Goal: Task Accomplishment & Management: Use online tool/utility

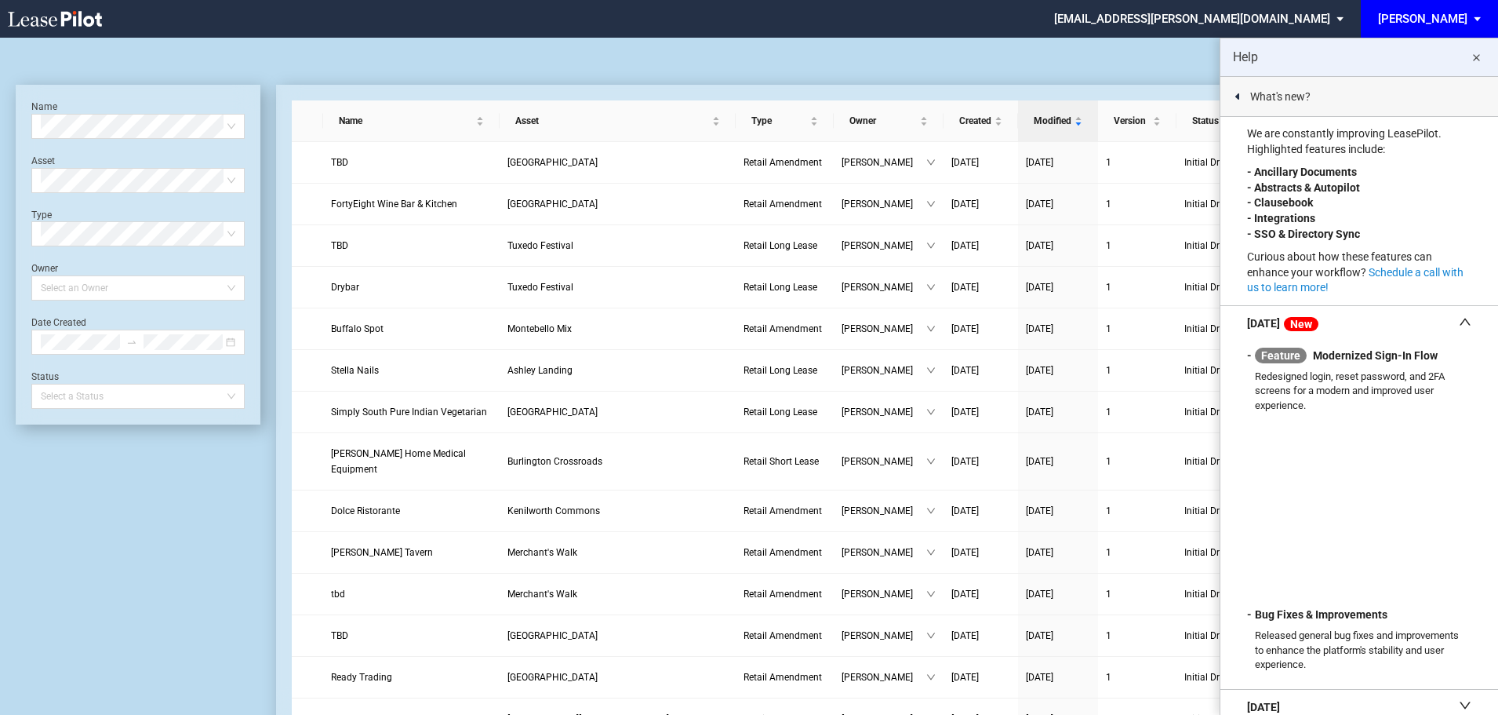
click at [1476, 63] on md-icon "close" at bounding box center [1476, 58] width 19 height 19
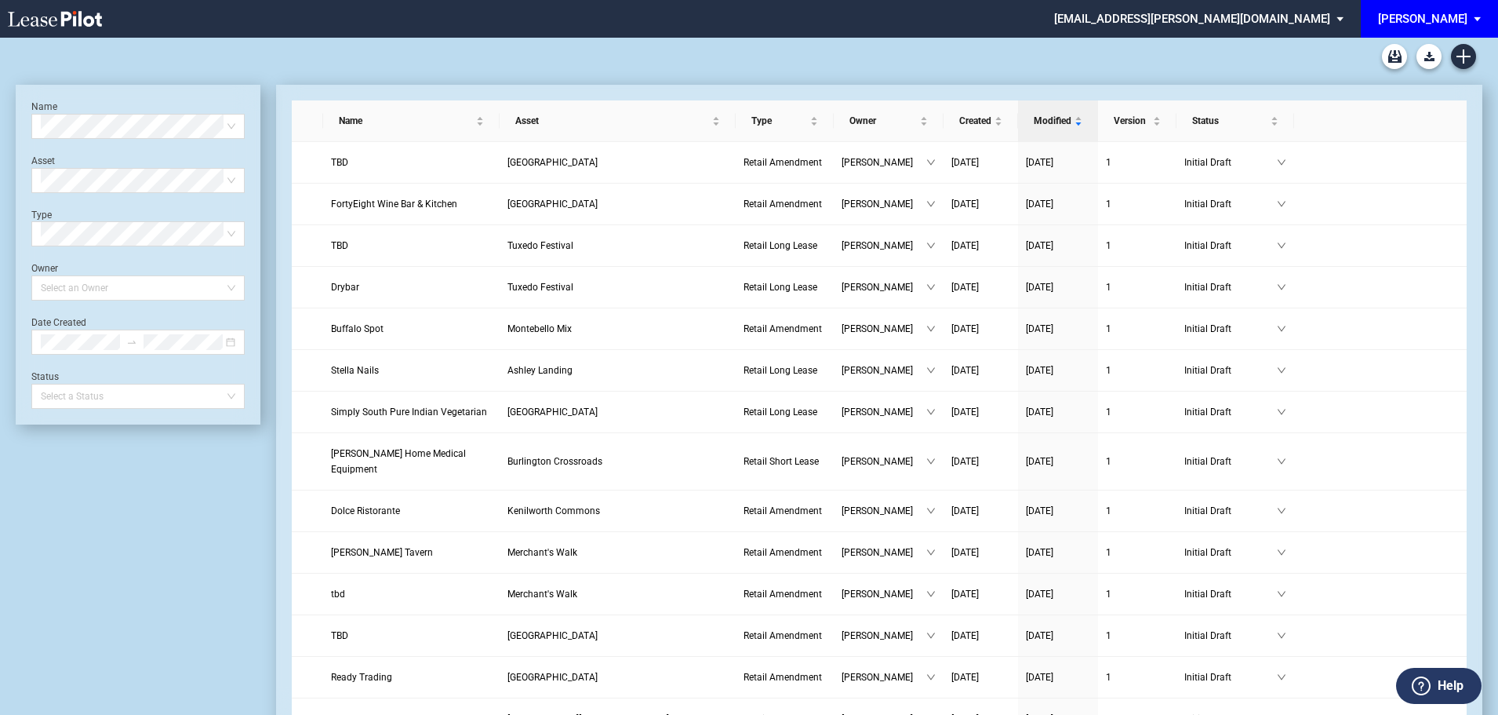
click at [146, 93] on div "Name Select name Asset Select Asset Type Select Type Owner Select an Owner Date…" at bounding box center [138, 255] width 245 height 340
click at [1467, 56] on use "Create new document" at bounding box center [1464, 56] width 14 height 14
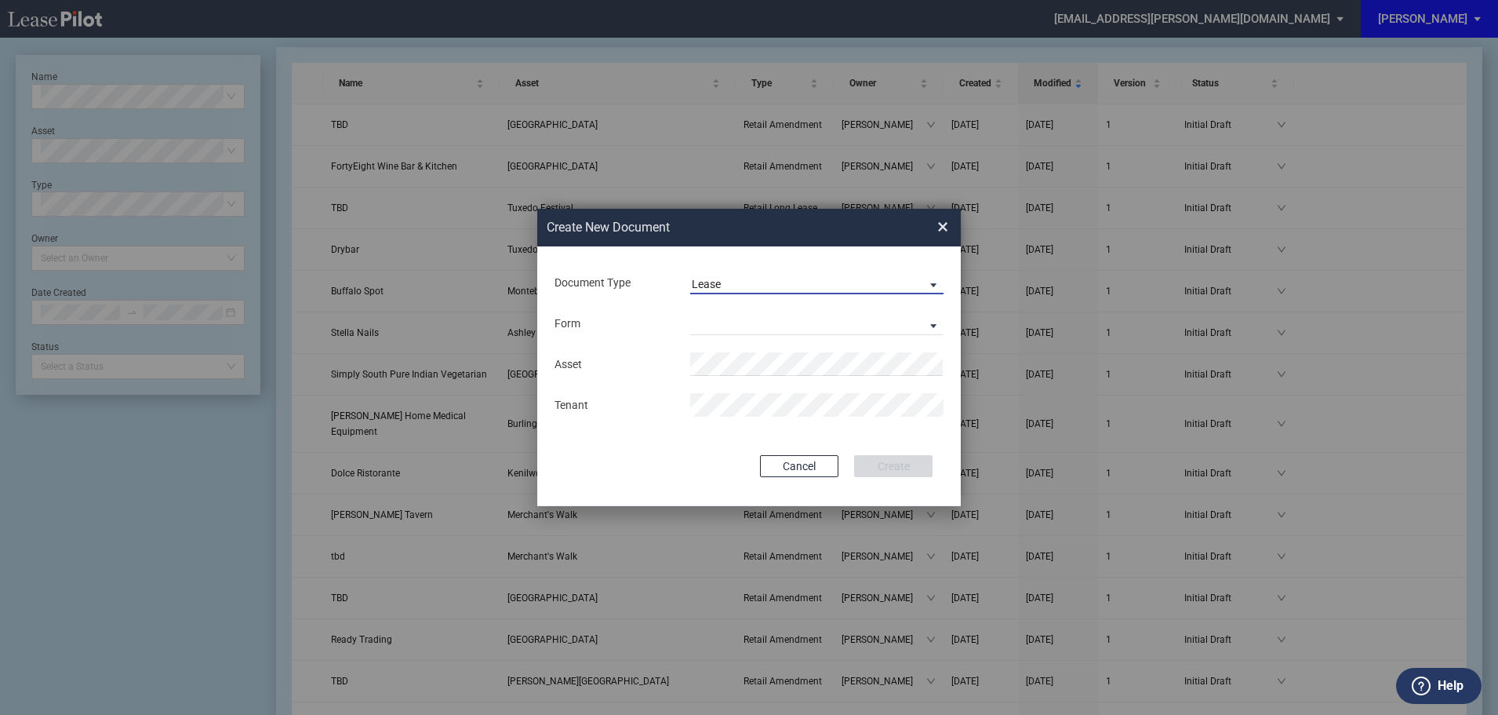
click at [734, 283] on span "Lease" at bounding box center [804, 285] width 225 height 16
click at [719, 328] on div "Amendment" at bounding box center [725, 321] width 67 height 17
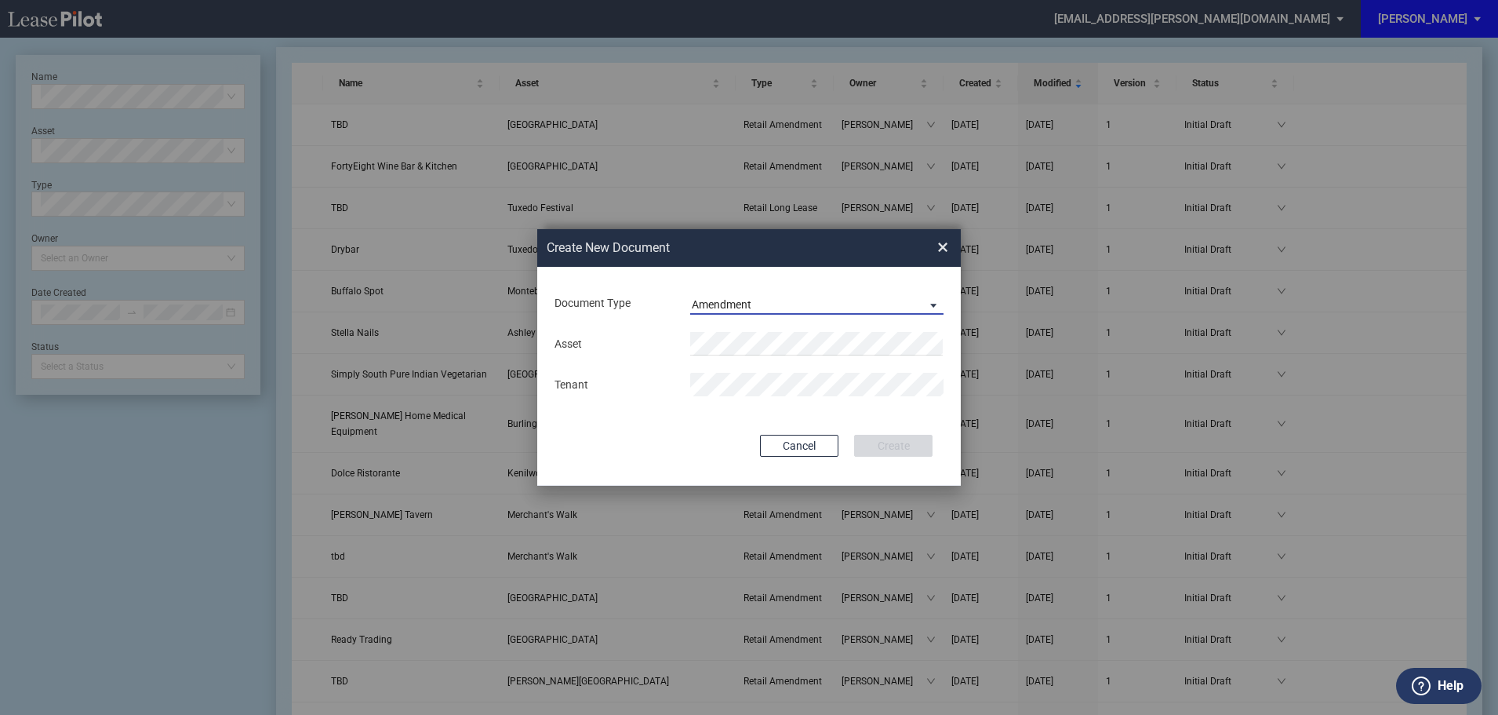
click at [747, 304] on div "Amendment" at bounding box center [722, 304] width 60 height 13
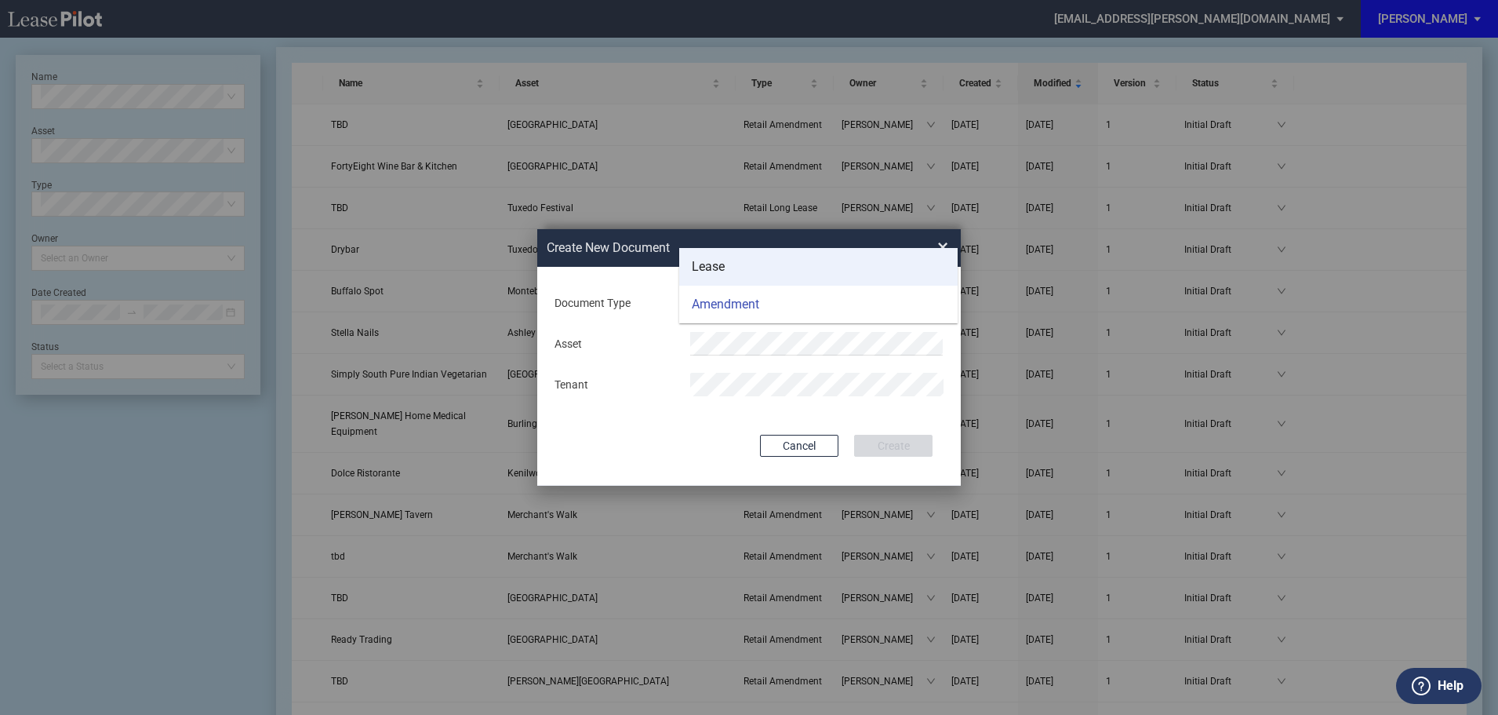
click at [717, 269] on div "Lease" at bounding box center [708, 266] width 33 height 17
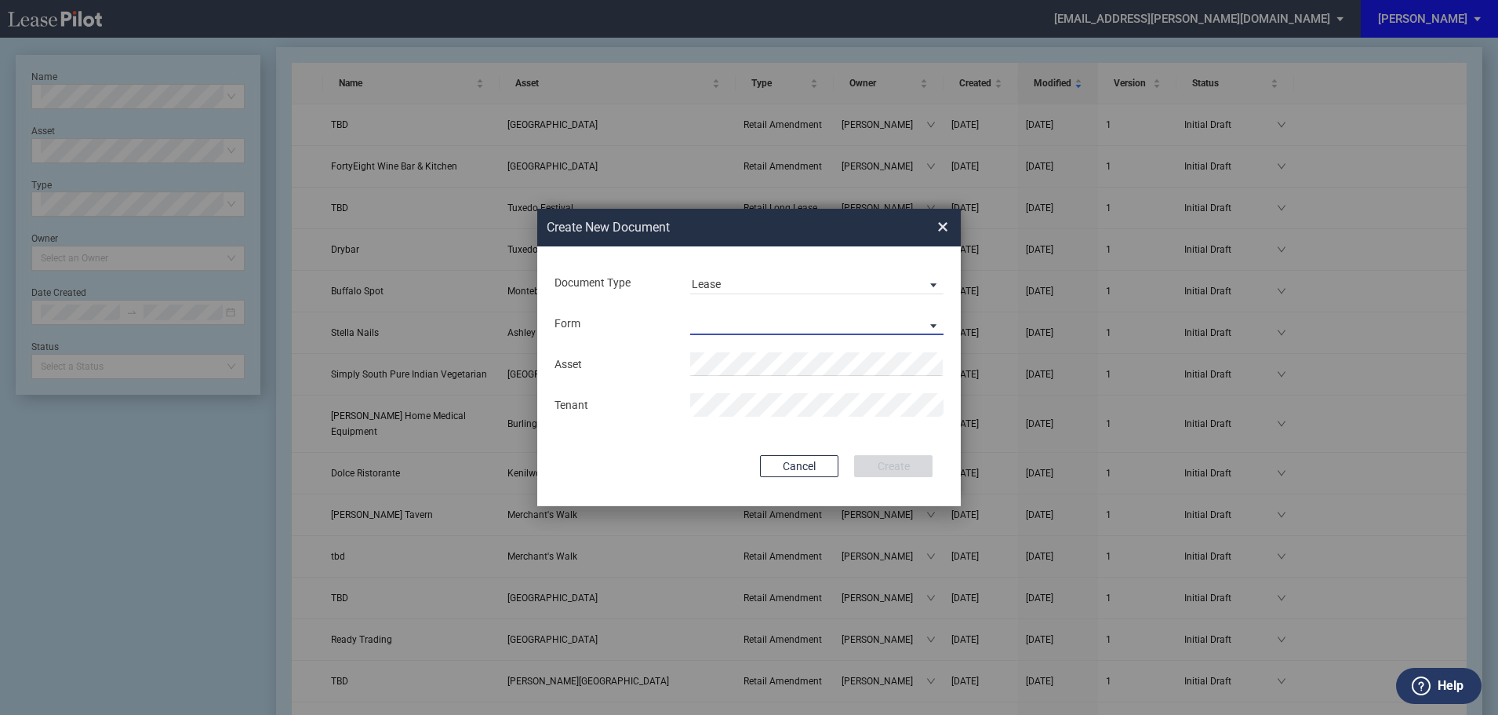
click at [715, 329] on md-select "Retail Long Lease Retail Short Lease" at bounding box center [816, 323] width 253 height 24
click at [725, 325] on div "Retail Long Lease" at bounding box center [741, 324] width 99 height 17
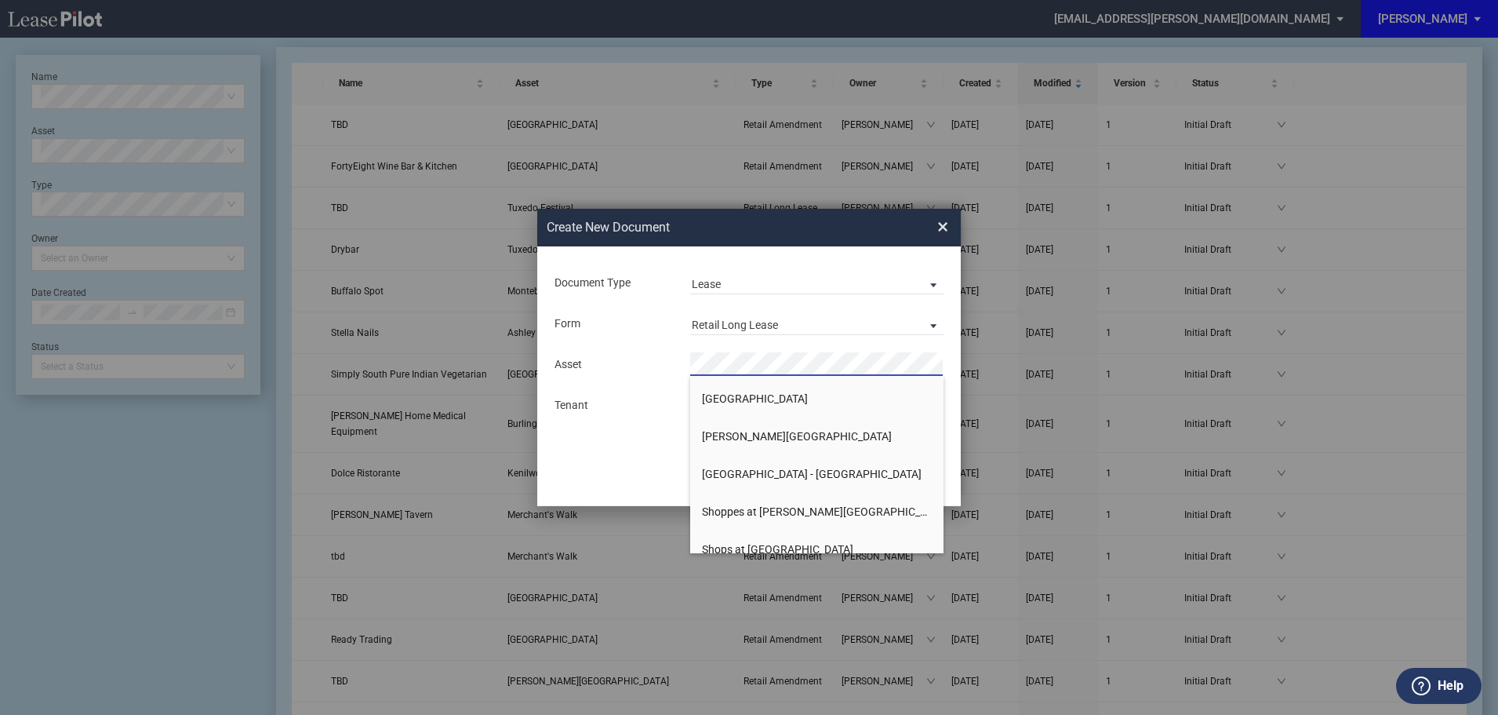
scroll to position [3922, 0]
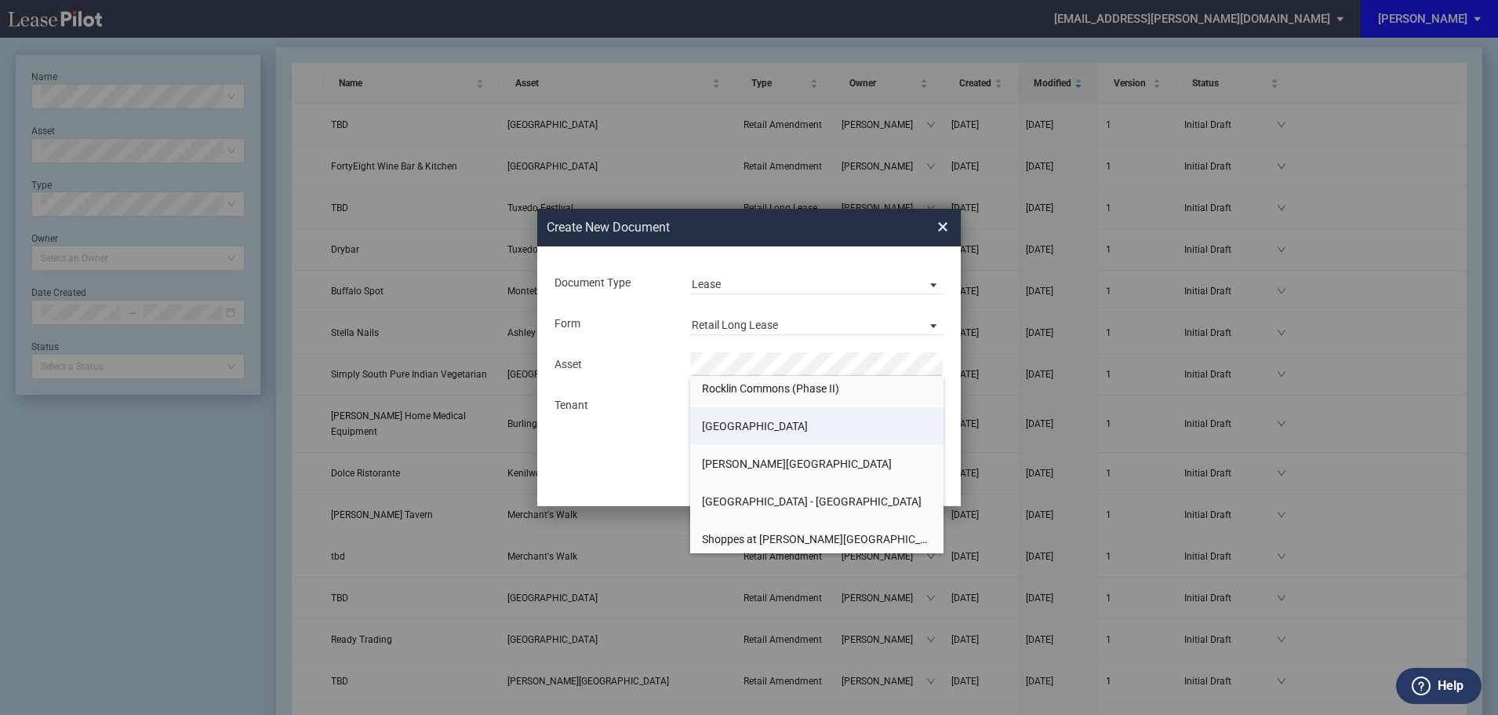
click at [729, 426] on span "[GEOGRAPHIC_DATA]" at bounding box center [755, 426] width 106 height 13
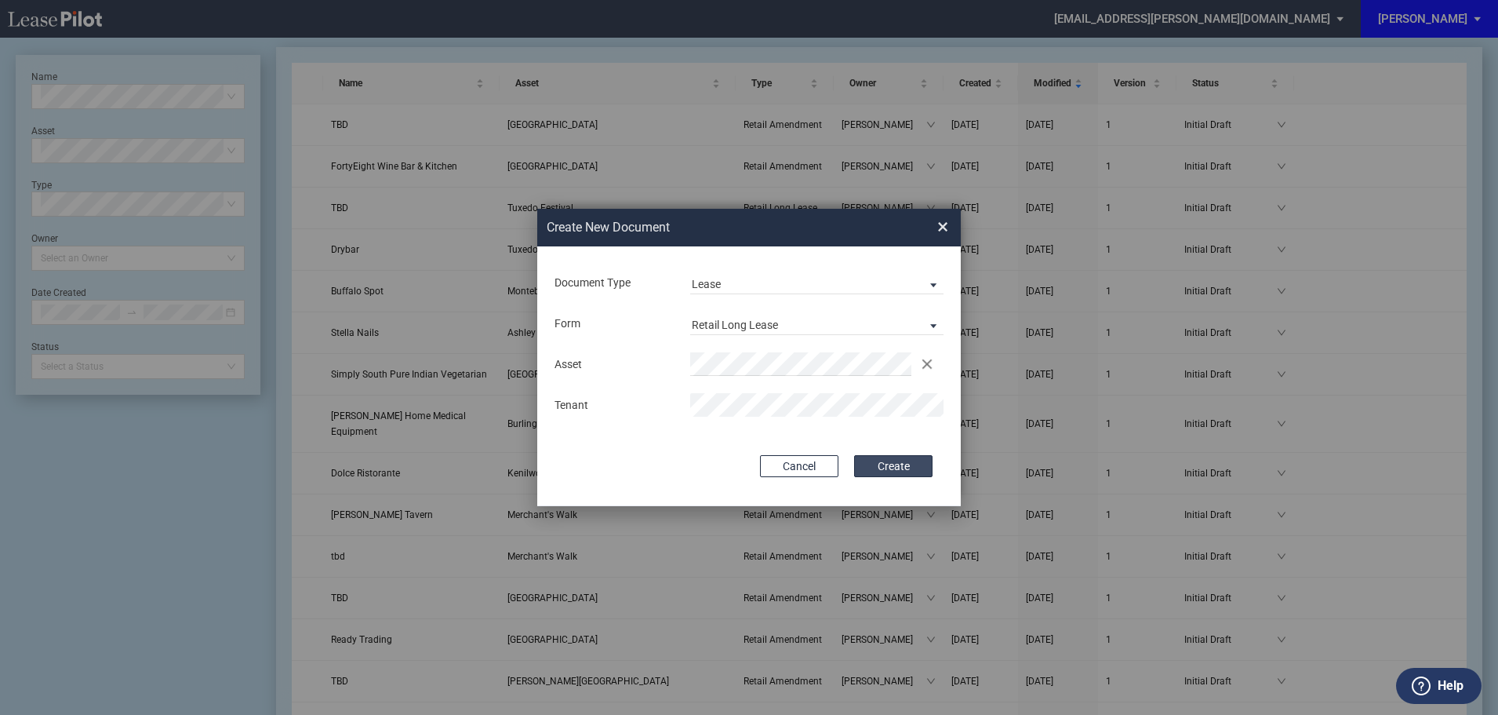
click at [916, 463] on button "Create" at bounding box center [893, 466] width 78 height 22
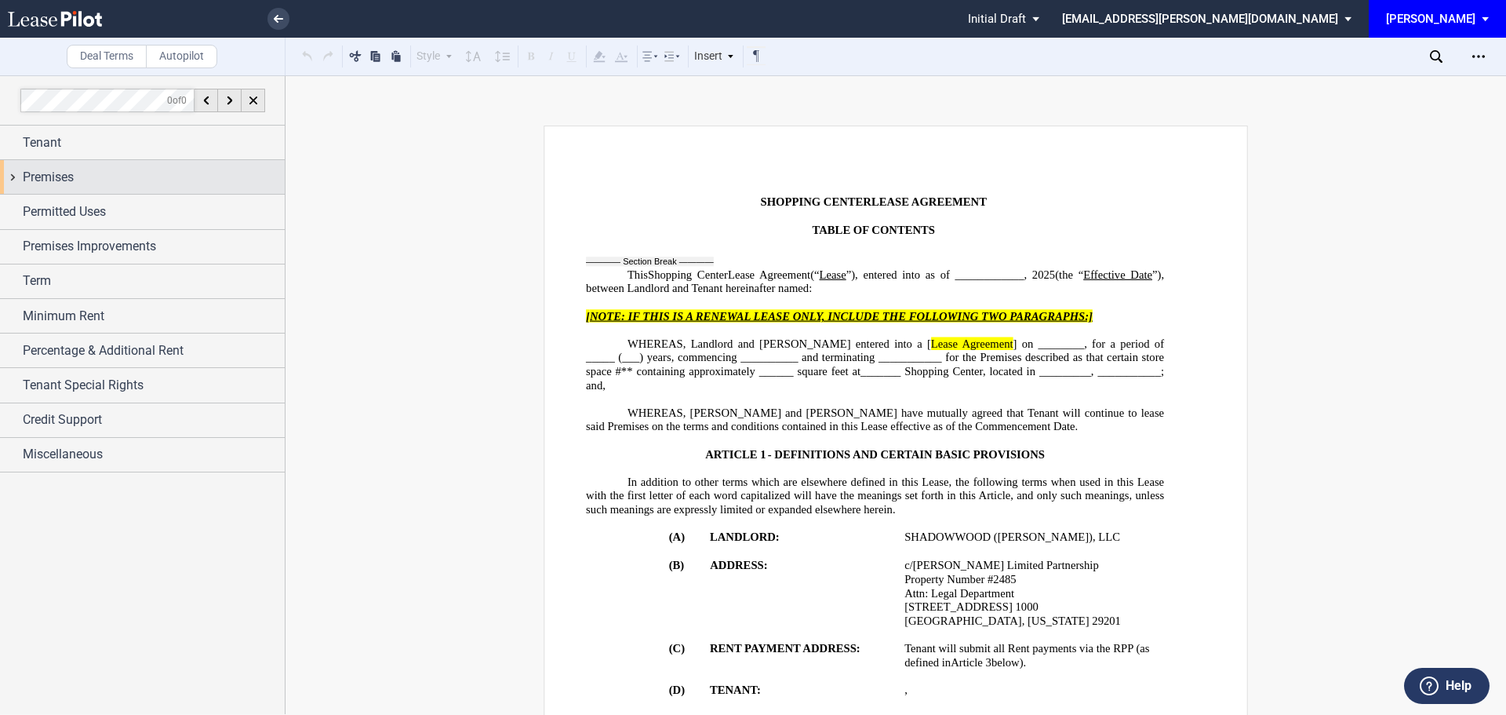
click at [38, 180] on span "Premises" at bounding box center [48, 177] width 51 height 19
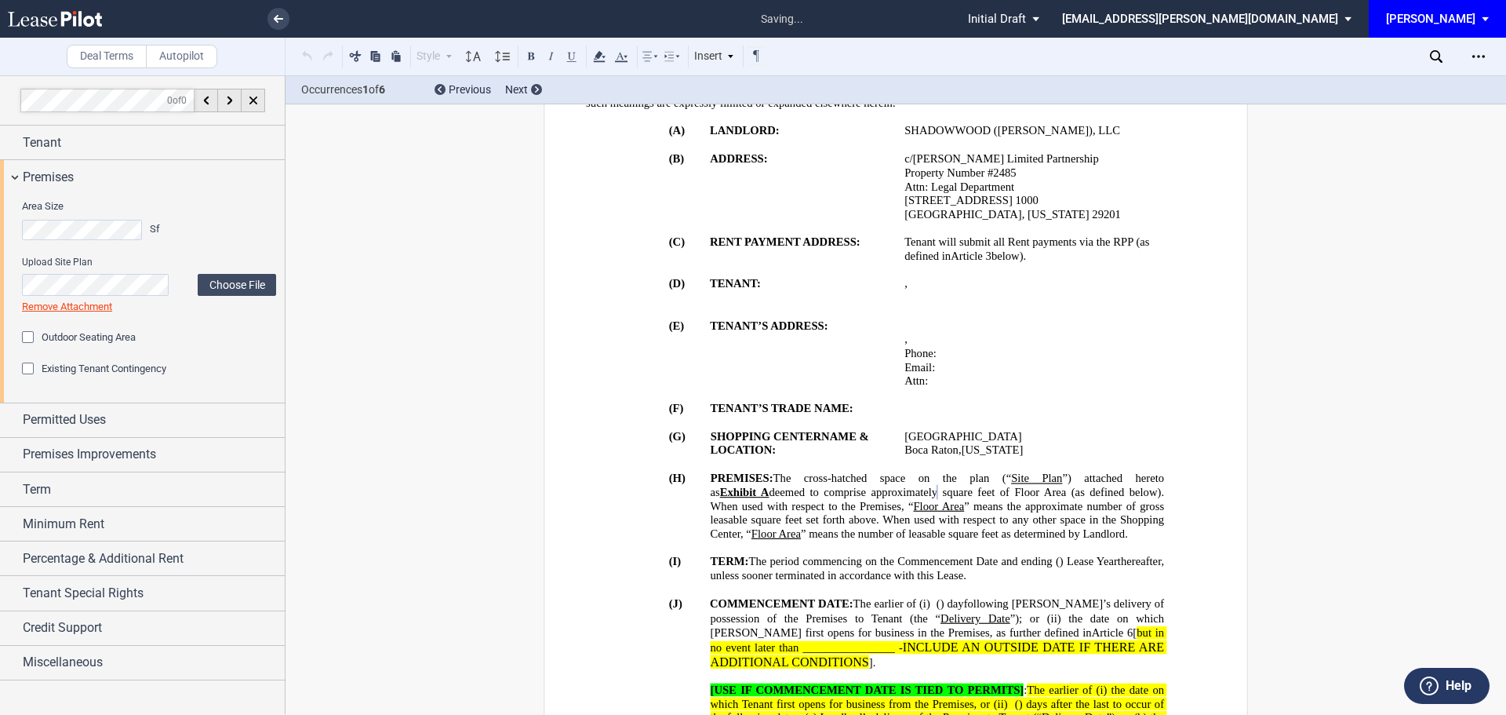
scroll to position [539, 0]
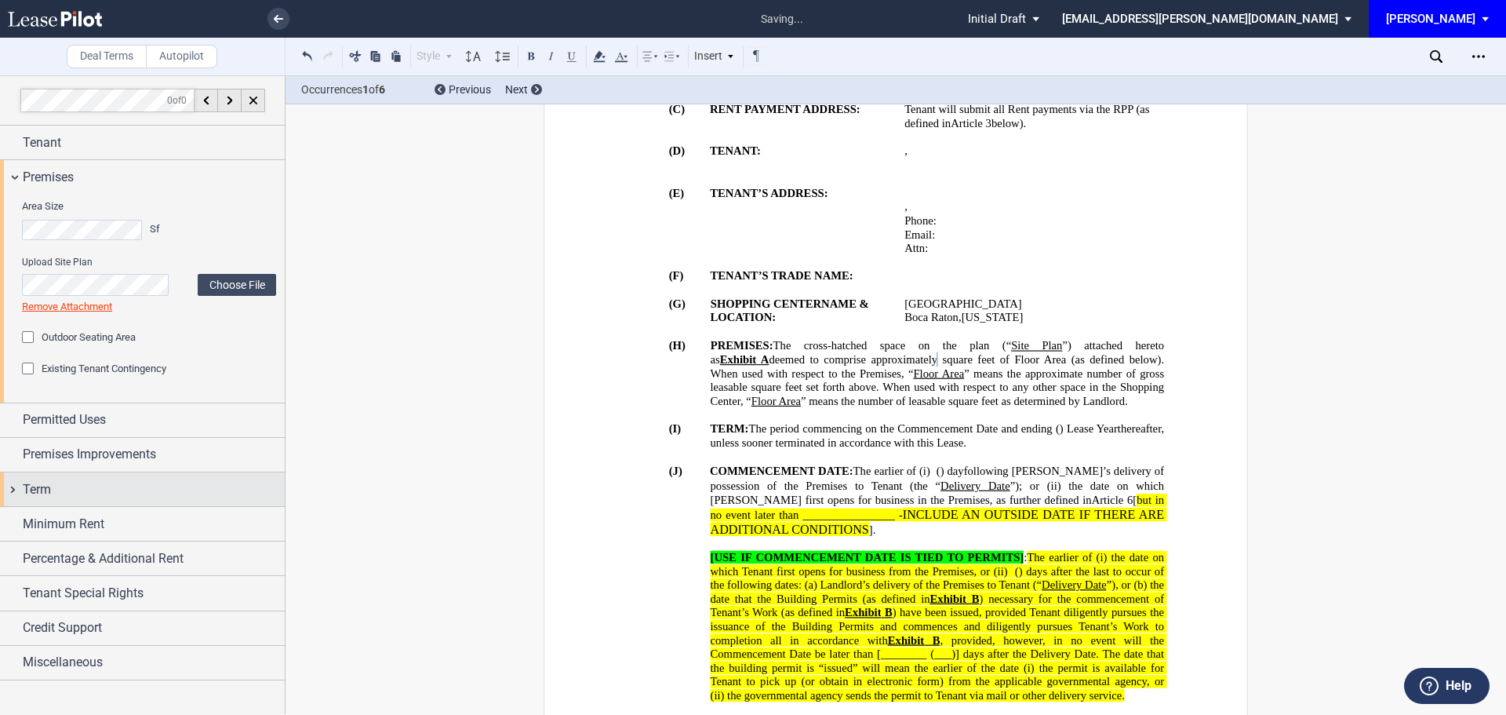
click at [46, 486] on span "Term" at bounding box center [37, 489] width 28 height 19
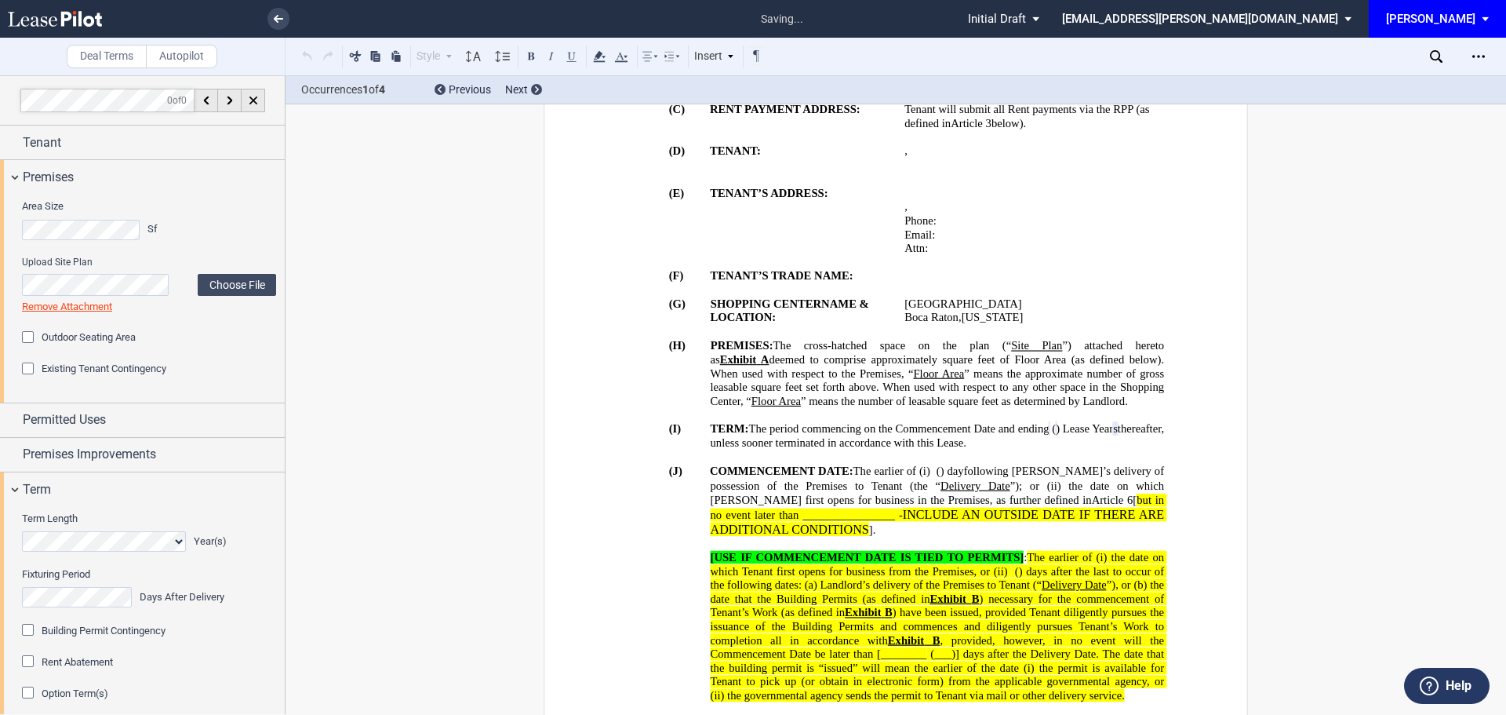
scroll to position [187, 0]
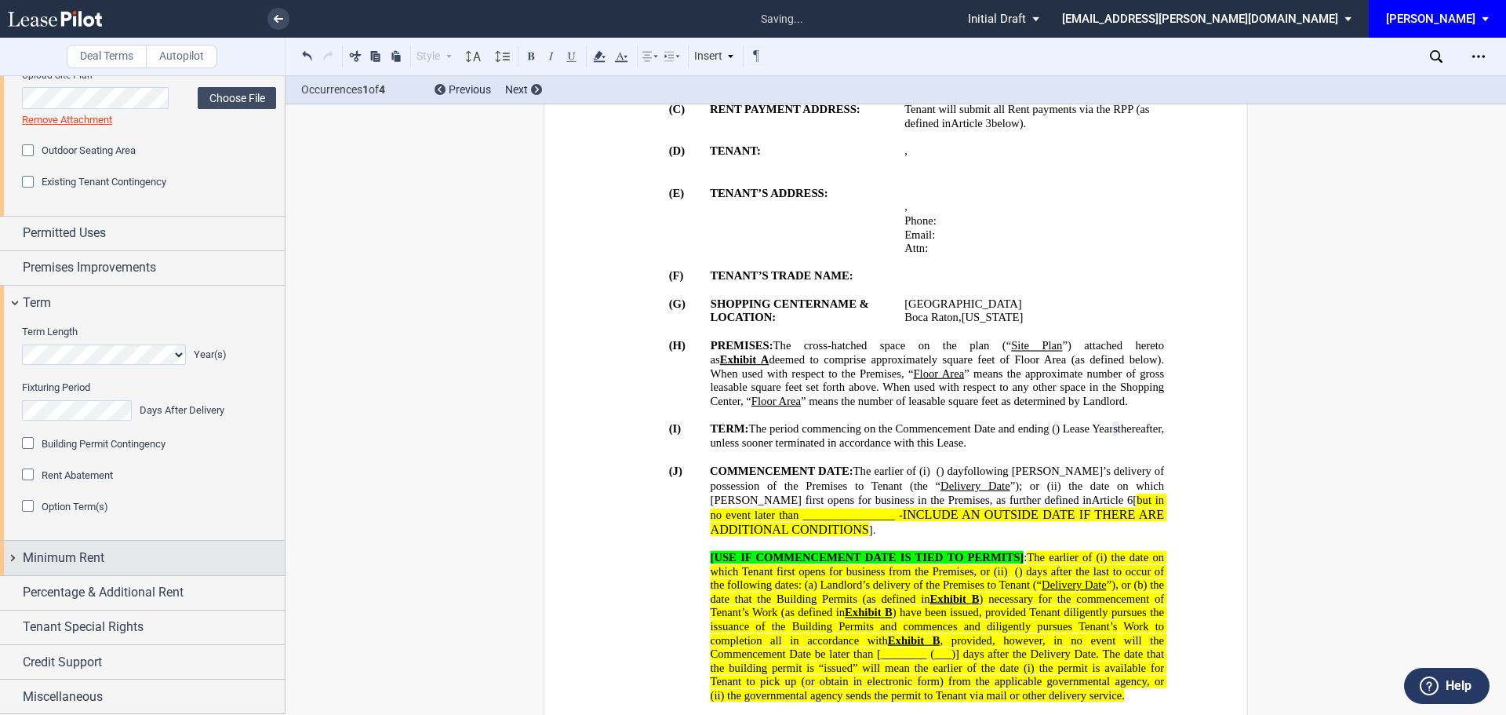
click at [80, 551] on span "Minimum Rent" at bounding box center [64, 557] width 82 height 19
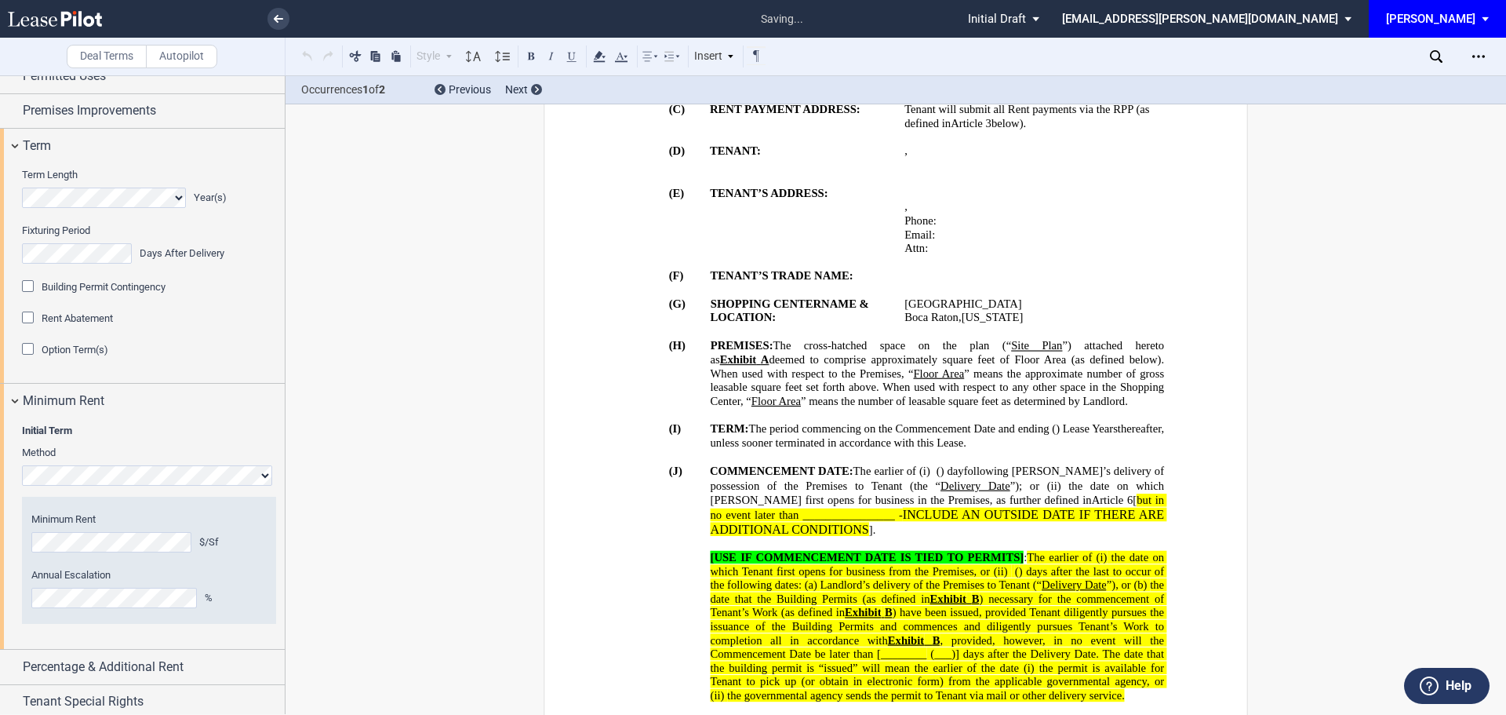
scroll to position [937, 0]
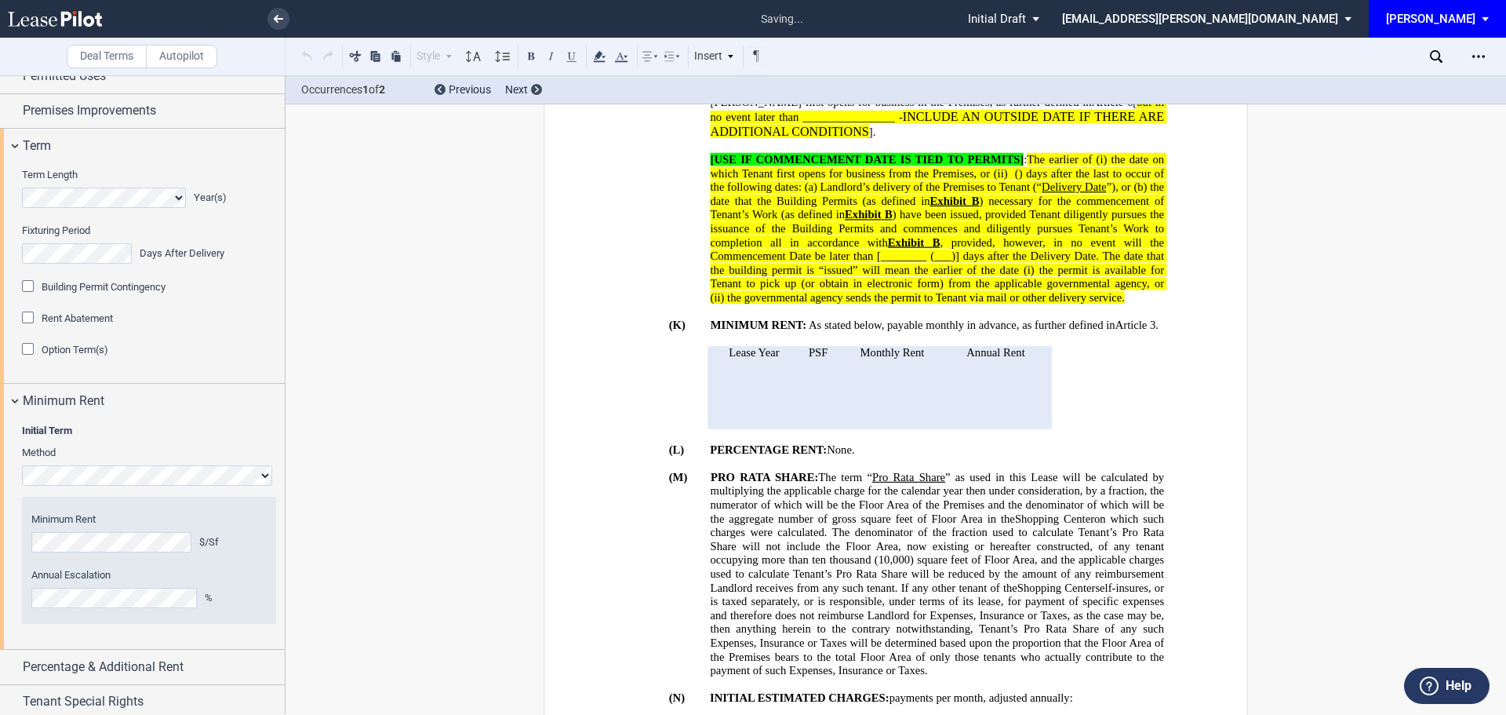
click at [1049, 515] on span "on which such charges were calculated. The denominator of the fraction used to …" at bounding box center [939, 552] width 456 height 82
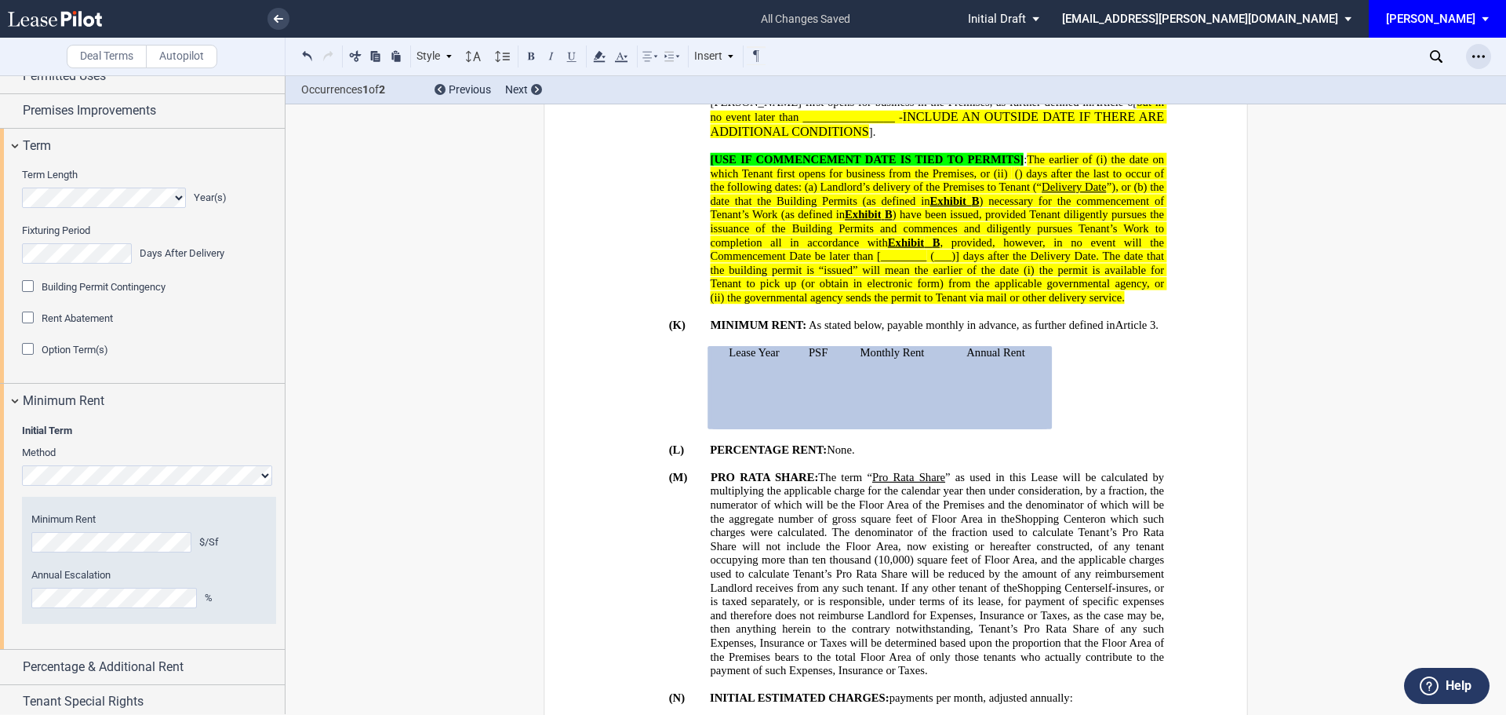
click at [1480, 53] on icon "Open Lease options menu" at bounding box center [1478, 56] width 13 height 13
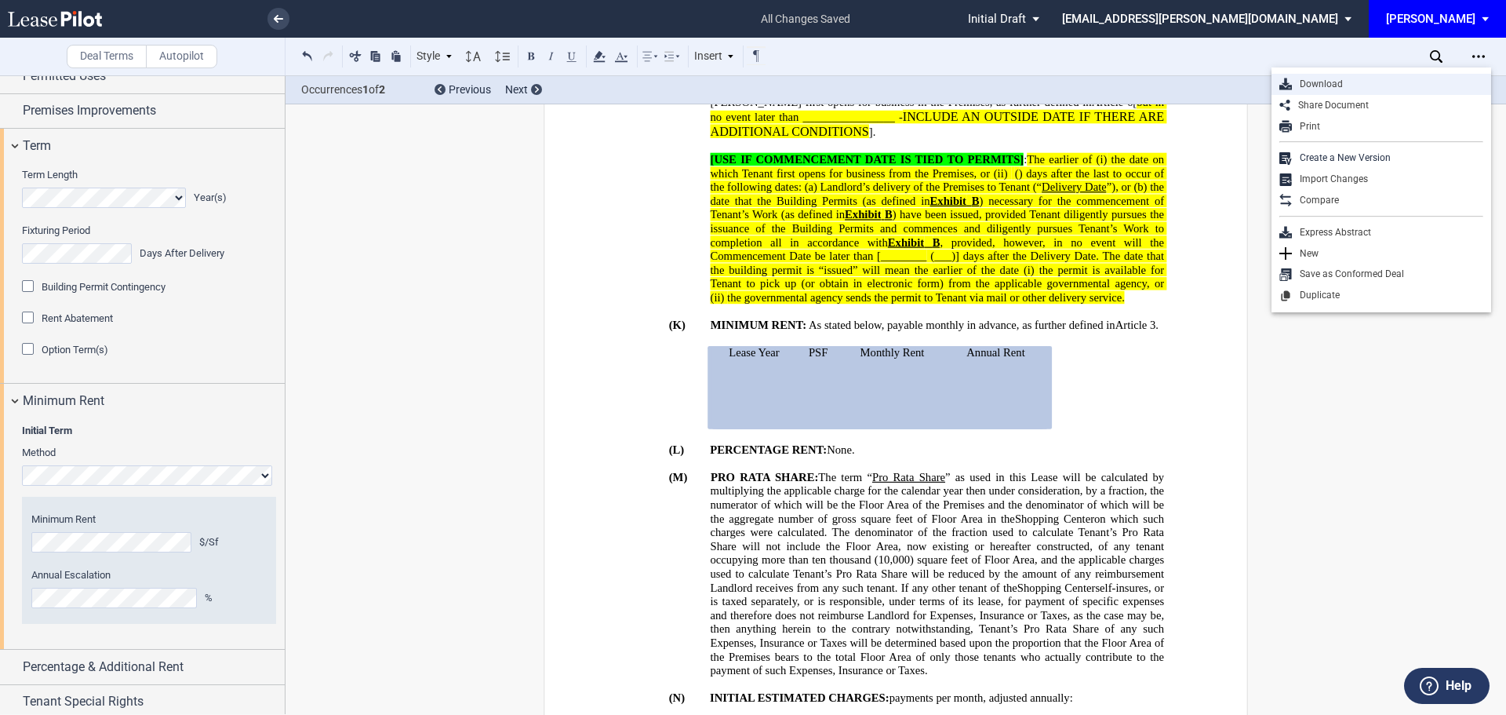
click at [1316, 85] on div "Download" at bounding box center [1387, 84] width 191 height 13
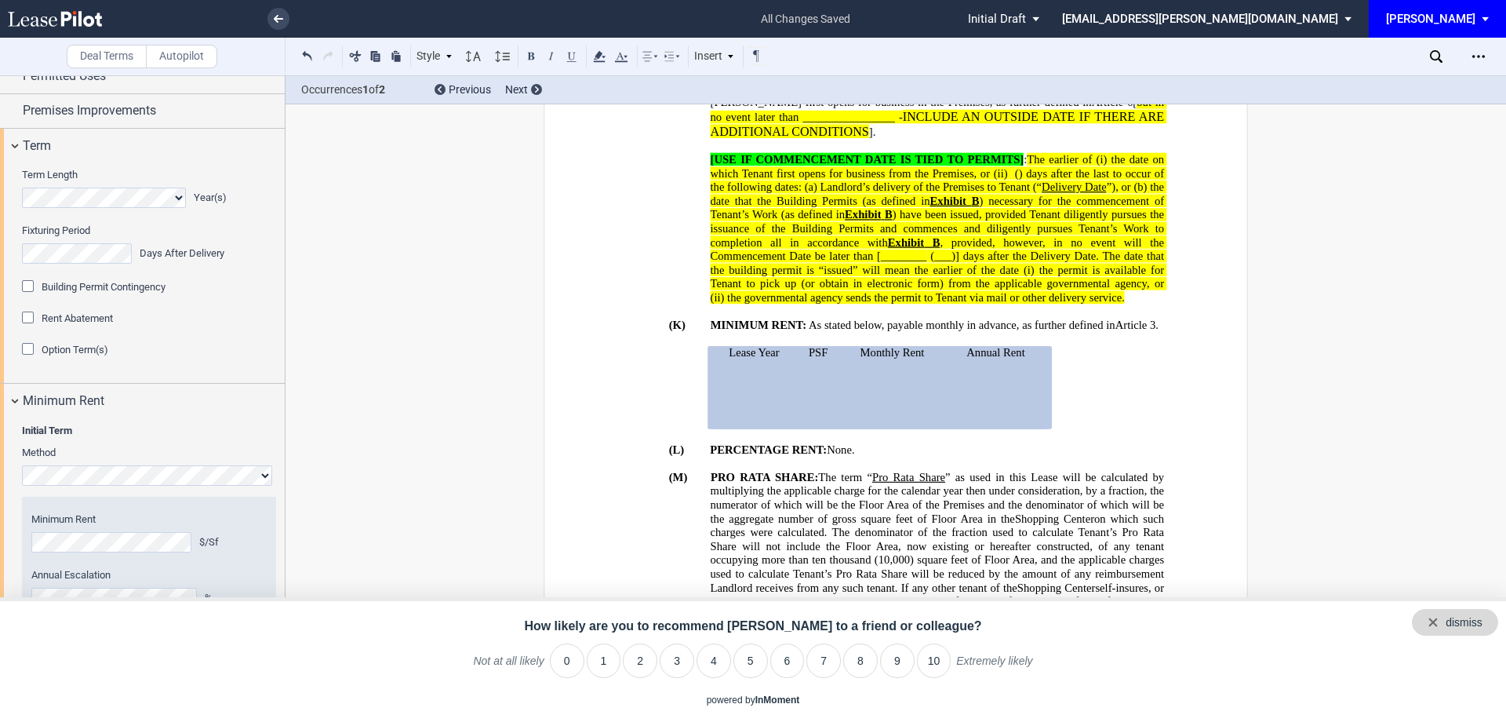
click at [1458, 624] on div "dismiss" at bounding box center [1464, 623] width 37 height 16
